Goal: Transaction & Acquisition: Purchase product/service

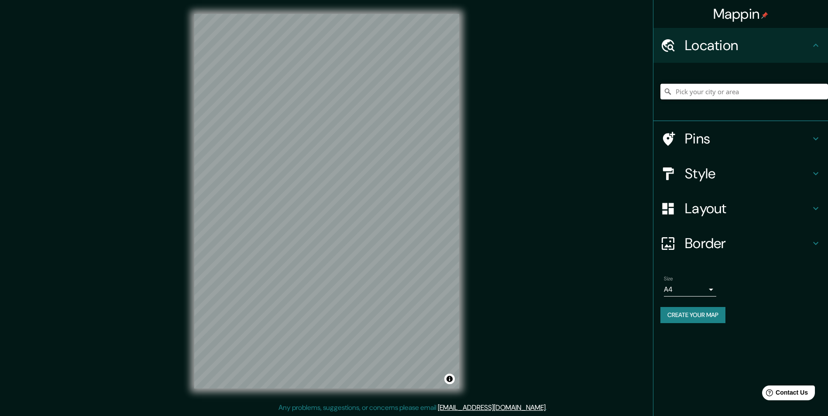
click at [741, 90] on input "Pick your city or area" at bounding box center [745, 92] width 168 height 16
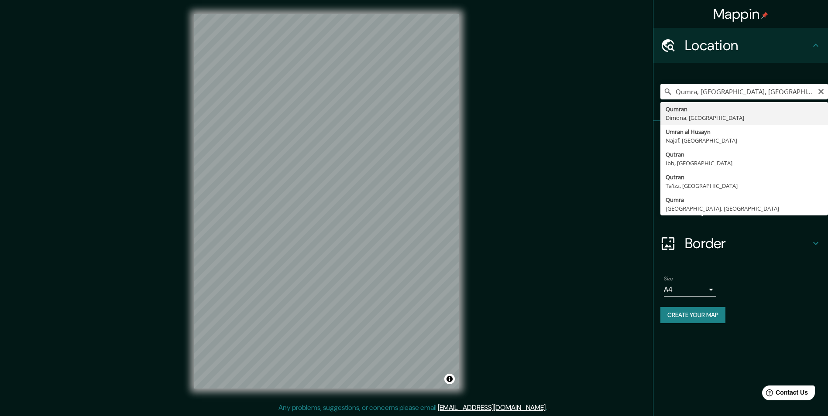
type input "Qumran, Dimona, Israel"
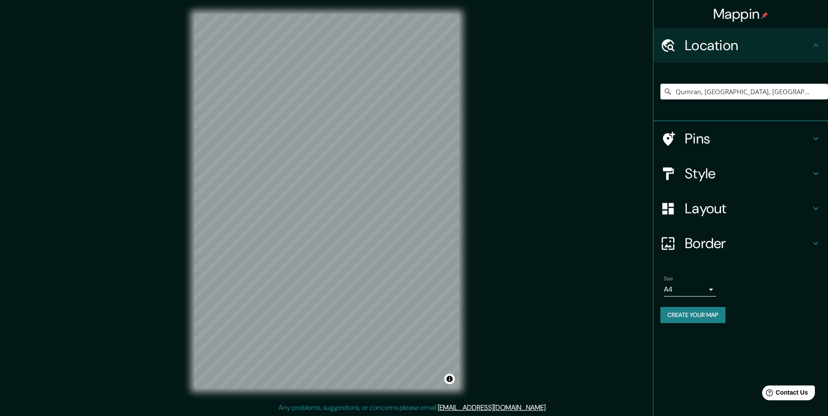
click at [709, 290] on body "Mappin Location Qumran, Dimona, Israel Pins Style Layout Border Choose a border…" at bounding box center [414, 208] width 828 height 416
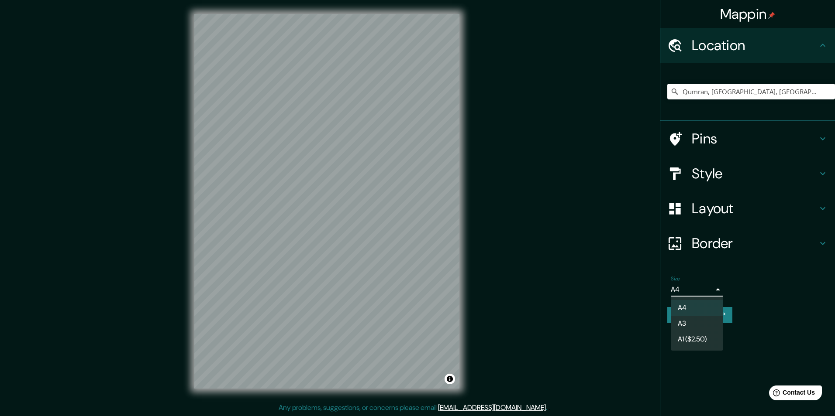
click at [693, 322] on li "A3" at bounding box center [697, 324] width 52 height 16
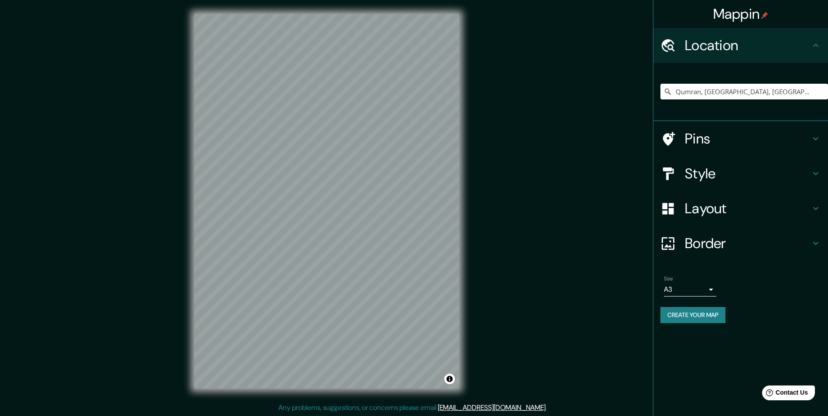
click at [365, 402] on div "© Mapbox © OpenStreetMap Improve this map" at bounding box center [326, 201] width 293 height 403
click at [819, 137] on icon at bounding box center [816, 139] width 10 height 10
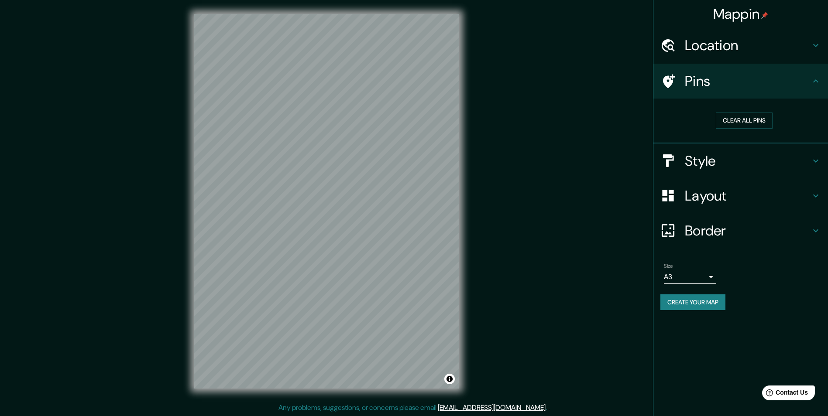
click at [819, 137] on div "Clear all pins" at bounding box center [741, 121] width 175 height 45
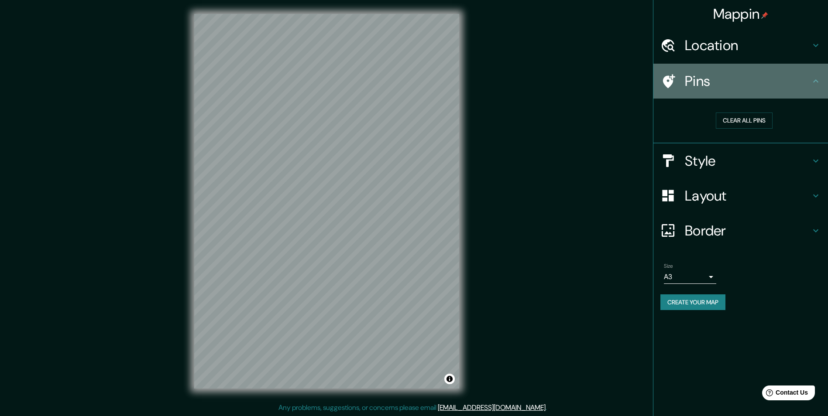
click at [817, 81] on icon at bounding box center [815, 80] width 5 height 3
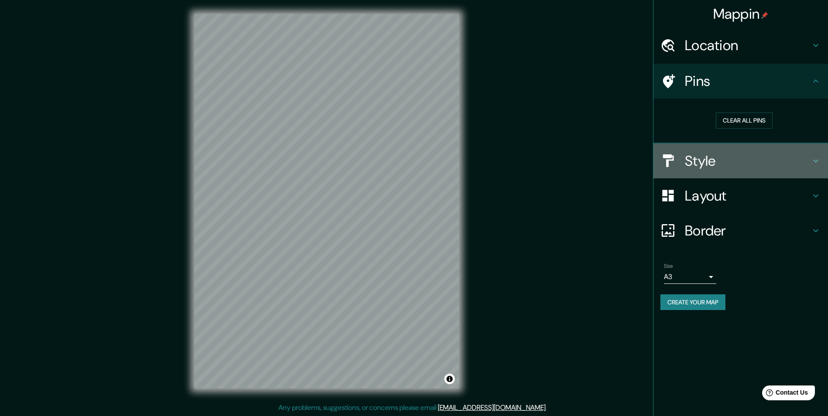
click at [796, 149] on div "Style" at bounding box center [741, 161] width 175 height 35
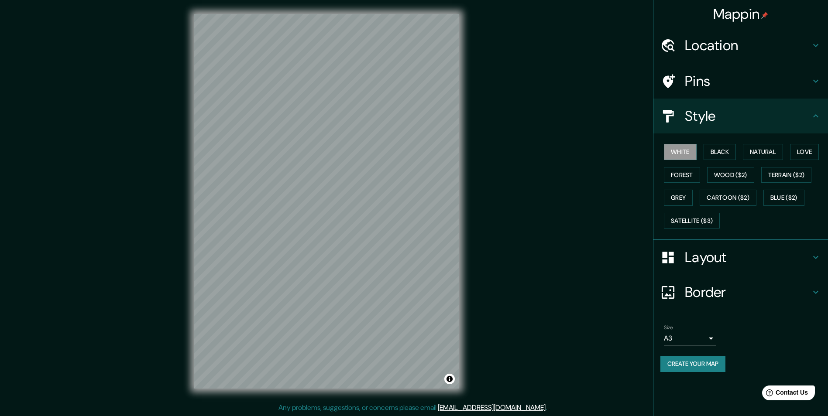
click at [748, 257] on h4 "Layout" at bounding box center [748, 257] width 126 height 17
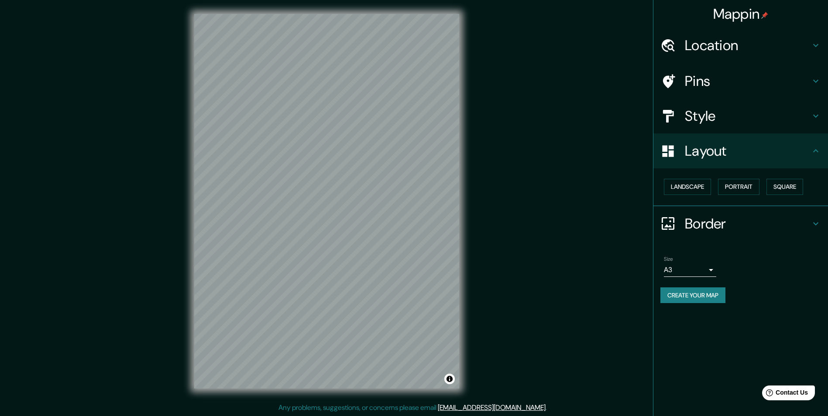
click at [707, 223] on h4 "Border" at bounding box center [748, 223] width 126 height 17
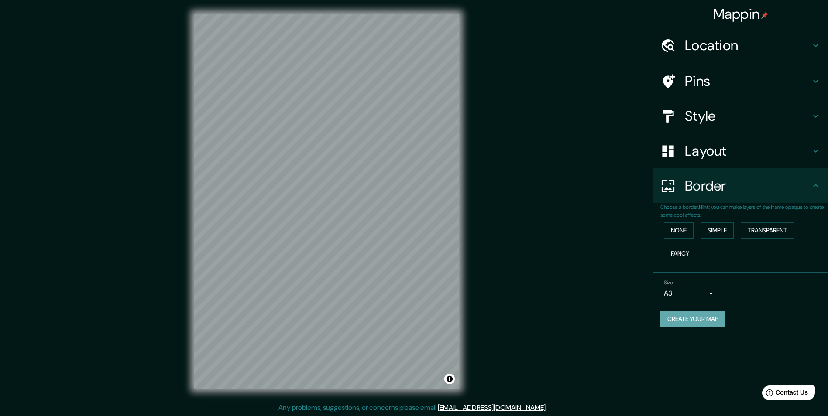
click at [708, 316] on button "Create your map" at bounding box center [693, 319] width 65 height 16
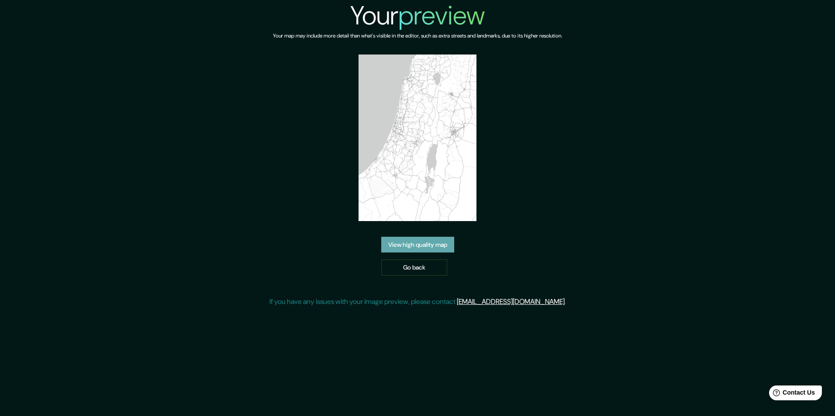
click at [406, 237] on link "View high quality map" at bounding box center [417, 245] width 73 height 16
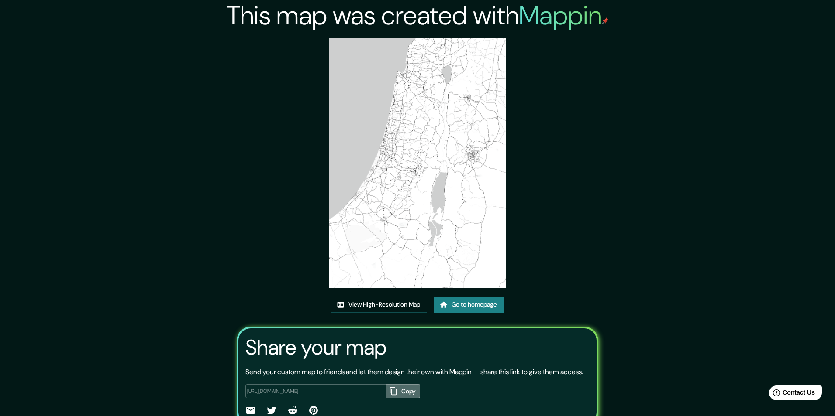
click at [399, 385] on button "Copy" at bounding box center [403, 392] width 34 height 14
click at [389, 297] on link "View High-Resolution Map" at bounding box center [379, 305] width 96 height 16
